Goal: Task Accomplishment & Management: Complete application form

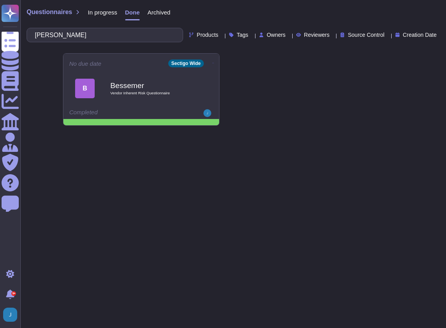
type input "[PERSON_NAME]"
click at [92, 10] on span "In progress" at bounding box center [102, 12] width 29 height 6
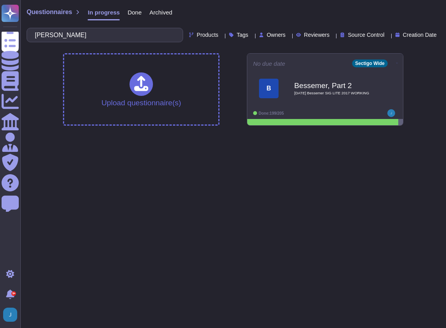
click at [94, 11] on span "In progress" at bounding box center [104, 12] width 32 height 6
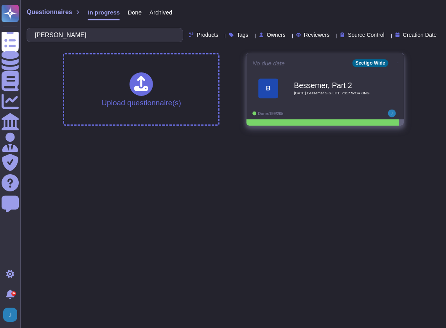
click at [327, 84] on b "Bessemer, Part 2" at bounding box center [333, 84] width 79 height 7
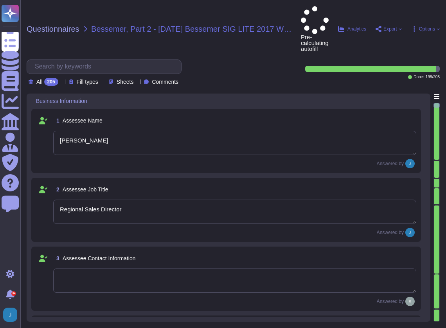
type textarea "[PERSON_NAME]"
type textarea "Regional Sales Director"
type textarea "[PERSON_NAME], Chief Compliance Officer"
type textarea "The date of the response is [DATE]."
type textarea "Sectigo Limited"
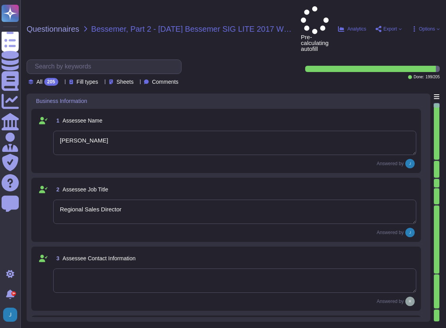
type textarea "Sectigo Limited"
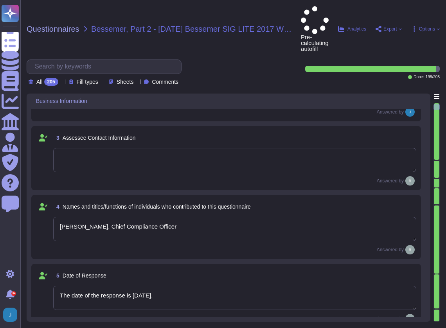
type textarea "We are a privately held company."
type textarea "N/A"
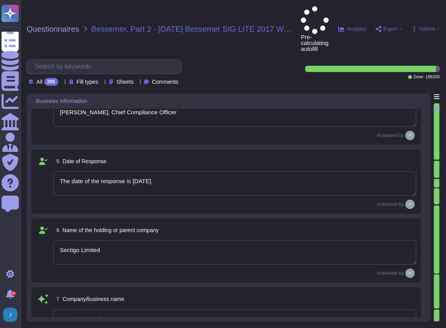
type textarea "N/A"
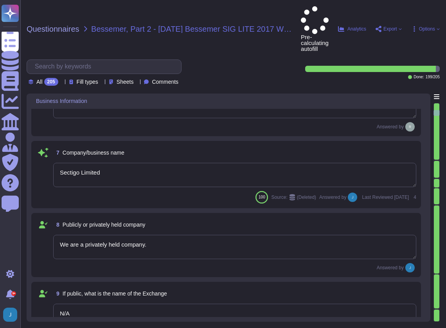
type textarea "The legal entity is a Private Limited company, and it is incorporated in the [G…"
type textarea "1998"
type textarea "No, there are no material claims or judgments against the company."
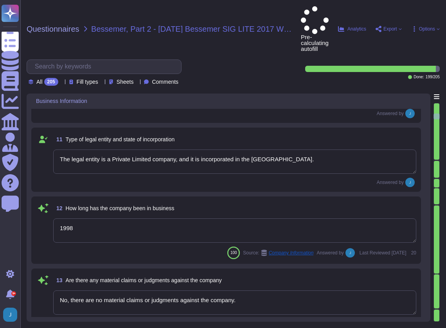
scroll to position [652, 0]
type textarea "N/A"
type textarea "No, we have not encountered a security incident for the last 12 months, and the…"
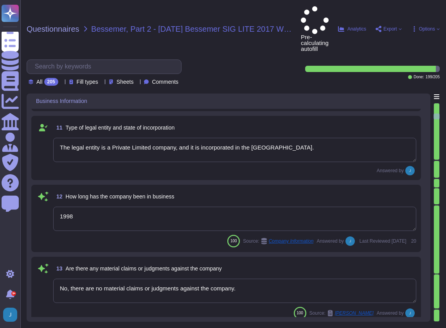
type textarea "No, we have no recent cybersecurity incidents."
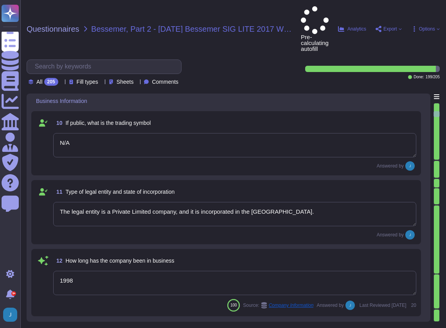
type textarea "Sectigo Limited"
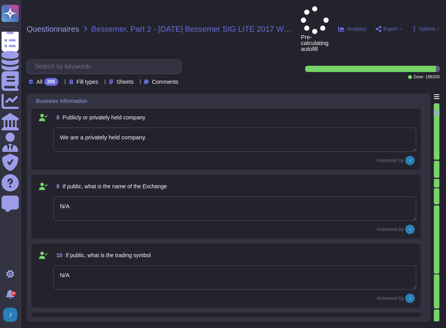
type textarea "The date of the response is [DATE]."
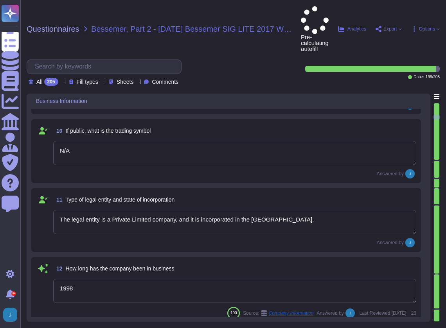
type textarea "No, we have not encountered a security incident for the last 12 months, and the…"
type textarea "No, we have no recent cybersecurity incidents."
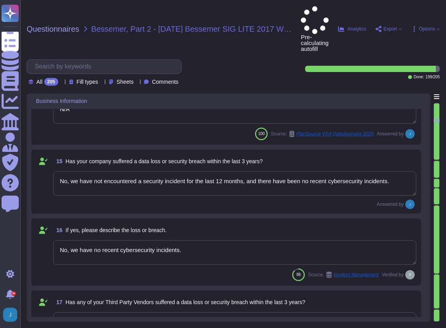
type textarea "No, we have no recent cybersecurity incidents."
type textarea "The answers in this questionnaire pertain to multiple facilities and geographic…"
type textarea "The backup sites are operated by Sectigo, located in [GEOGRAPHIC_DATA], [US_STA…"
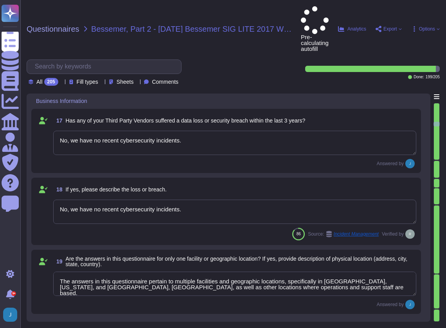
type textarea "Scoped Systems and Data are stored in the following locations: - [GEOGRAPHIC_DA…"
type textarea "1. [STREET_ADDRESS]. [STREET_ADDRESS]. [STREET_ADDRESS]. Secaucus, [US_STATE], …"
type textarea "Yes, the service being provided is a Software as a Service (SaaS). It involves …"
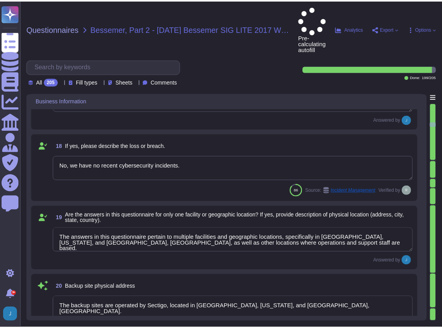
scroll to position [1330, 0]
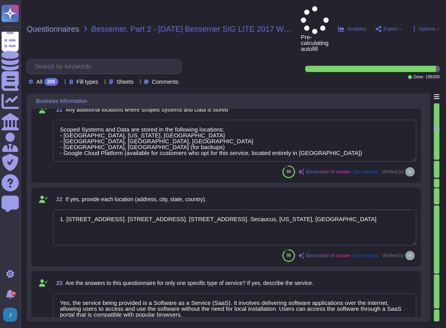
type textarea "Yes, we provide technology and software applications. Our services include a So…"
type textarea "Sectigo Certificate Manager. Digital certificates."
type textarea "All applications developed by Sectigo are based on a Secure Software Developmen…"
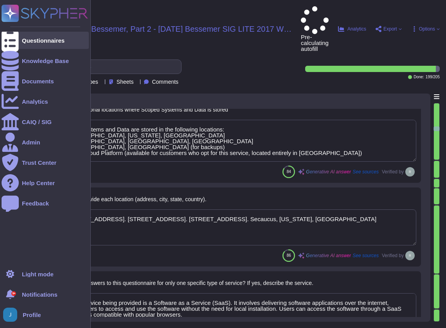
click at [55, 39] on div "Questionnaires" at bounding box center [43, 41] width 43 height 6
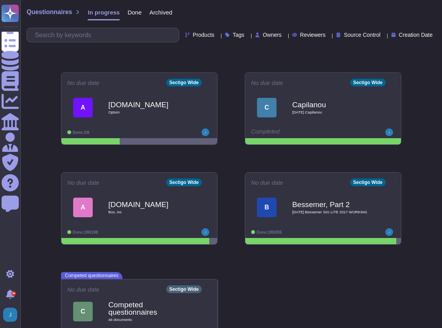
scroll to position [102, 0]
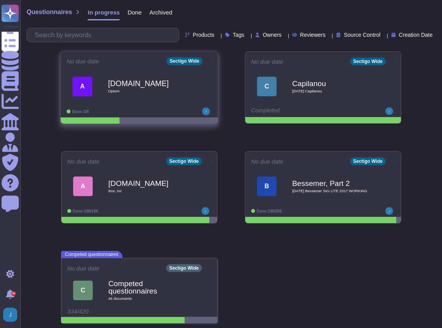
click at [117, 87] on b "[DOMAIN_NAME]" at bounding box center [147, 82] width 79 height 7
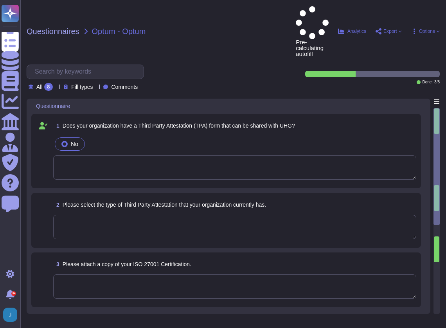
type textarea "[DATE]"
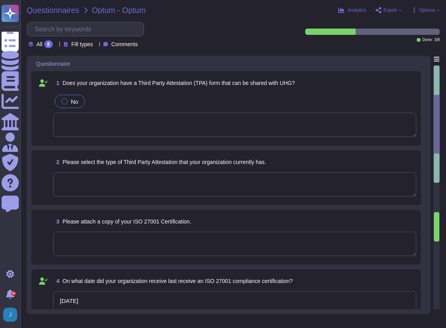
click at [44, 9] on span "Questionnaires" at bounding box center [53, 10] width 53 height 8
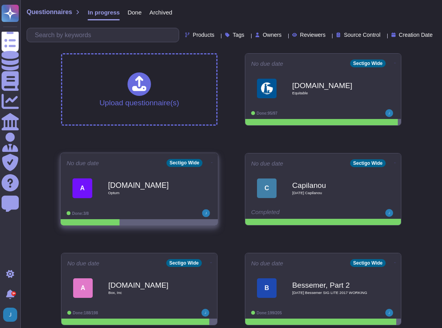
click at [160, 187] on b "[DOMAIN_NAME]" at bounding box center [147, 184] width 79 height 7
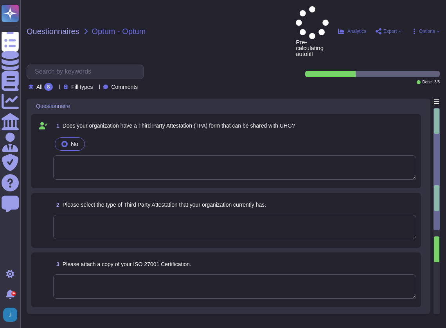
type textarea "[DATE]"
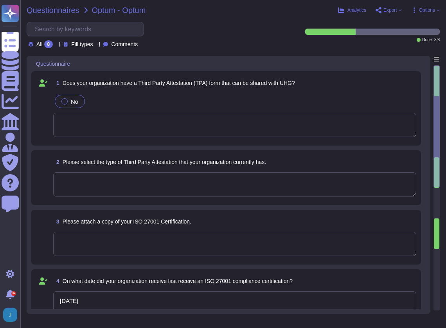
click at [45, 9] on span "Questionnaires" at bounding box center [53, 10] width 53 height 8
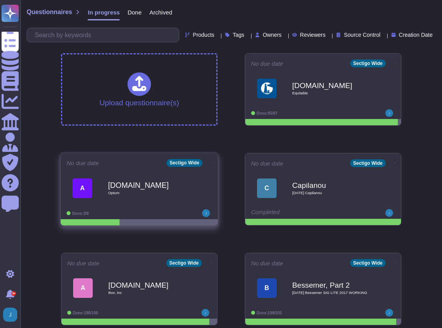
click at [211, 162] on icon at bounding box center [212, 163] width 2 height 2
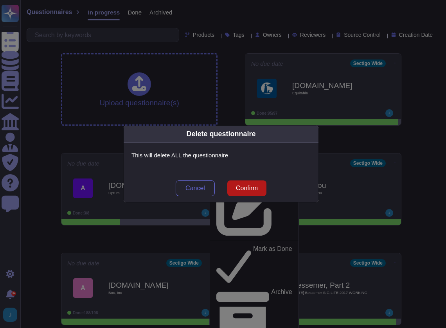
click at [251, 189] on span "Confirm" at bounding box center [247, 188] width 22 height 6
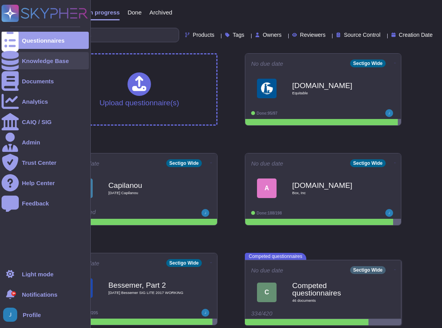
click at [13, 63] on icon at bounding box center [10, 61] width 17 height 20
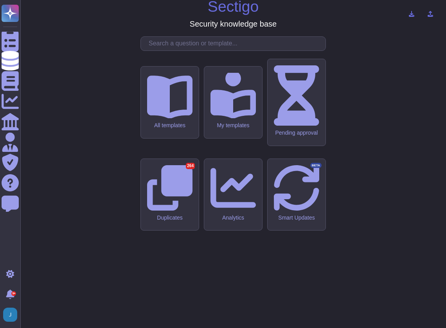
click at [182, 50] on input "text" at bounding box center [235, 44] width 181 height 14
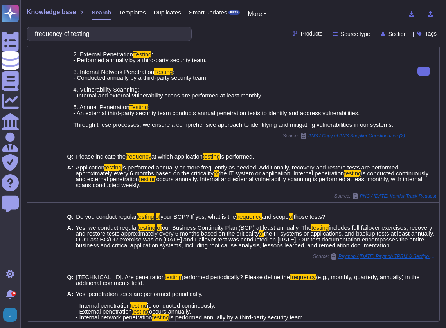
scroll to position [52, 0]
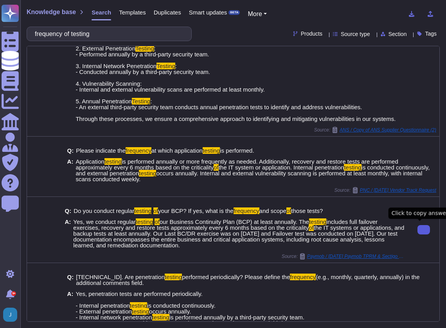
click at [424, 230] on icon at bounding box center [424, 230] width 0 height 0
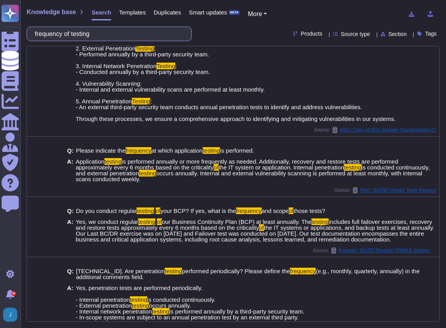
drag, startPoint x: 102, startPoint y: 34, endPoint x: 46, endPoint y: 29, distance: 55.8
click at [48, 29] on input "frequency of testing" at bounding box center [107, 34] width 153 height 14
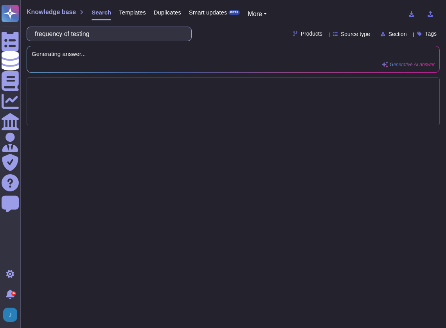
scroll to position [0, 0]
type input "f"
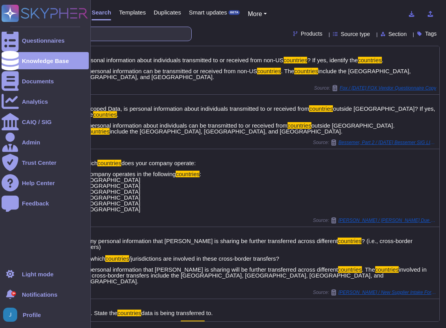
drag, startPoint x: 86, startPoint y: 36, endPoint x: 9, endPoint y: 27, distance: 78.4
click at [9, 27] on div "Questionnaires Knowledge Base Documents Analytics CAIQ / SIG Admin Trust Center…" at bounding box center [223, 164] width 446 height 328
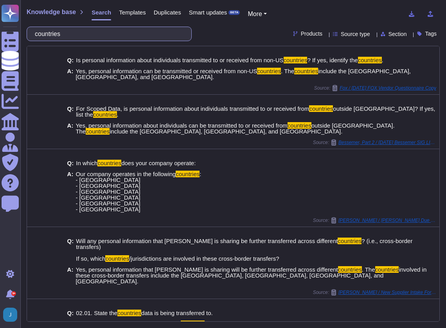
paste input "Will Vendor's products or services be used to support the Accertify production …"
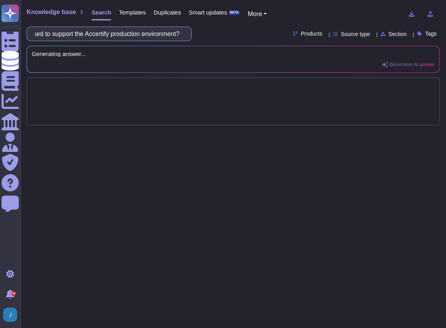
type input "Will Vendor's products or services be used to support the Accertify production …"
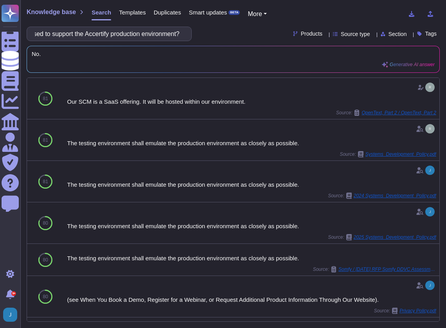
scroll to position [0, 0]
click at [142, 32] on input "Will Vendor's products or services be used to support the Accertify production …" at bounding box center [107, 34] width 153 height 14
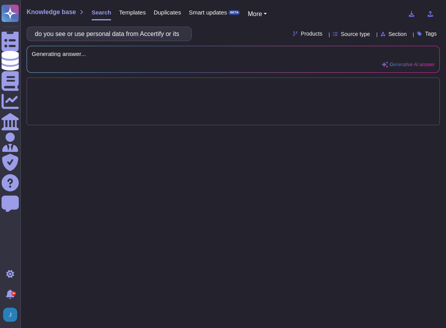
type input "do you see or use personal data from Accertify or its clients while helping fix…"
